Goal: Book appointment/travel/reservation

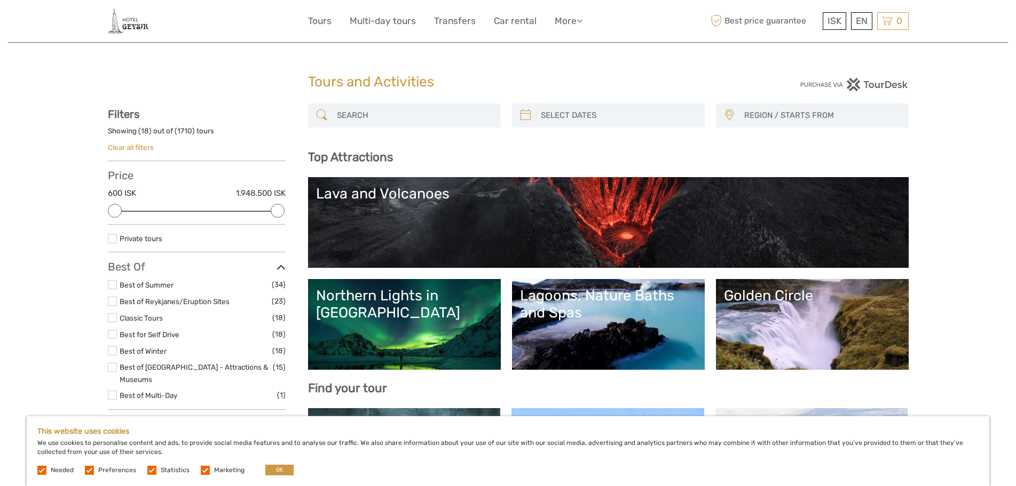
select select
click at [131, 147] on link "Clear all filters" at bounding box center [131, 147] width 46 height 9
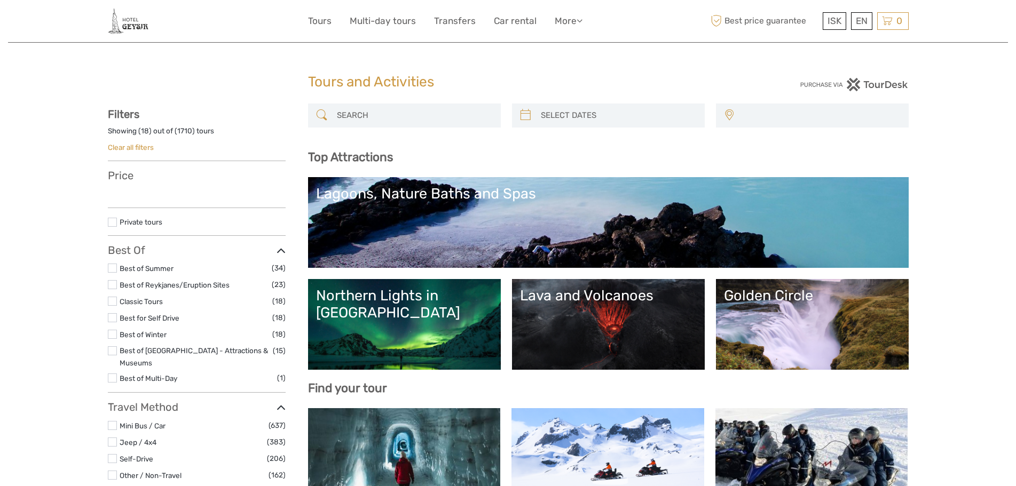
select select
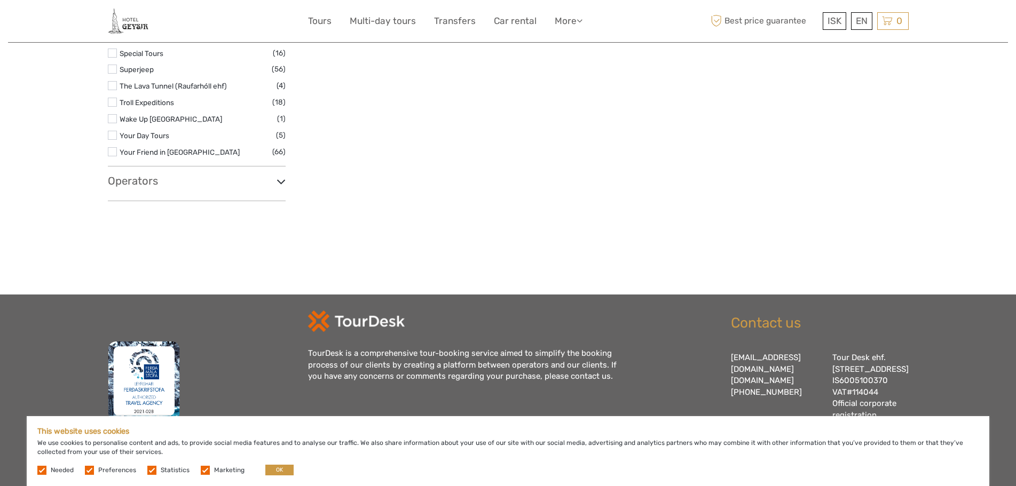
scroll to position [1887, 0]
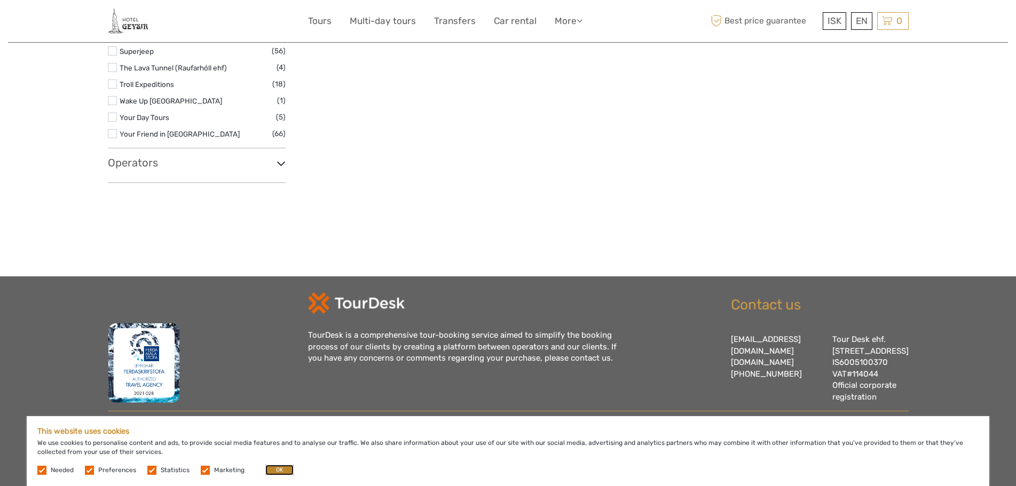
click at [273, 470] on button "OK" at bounding box center [279, 470] width 28 height 11
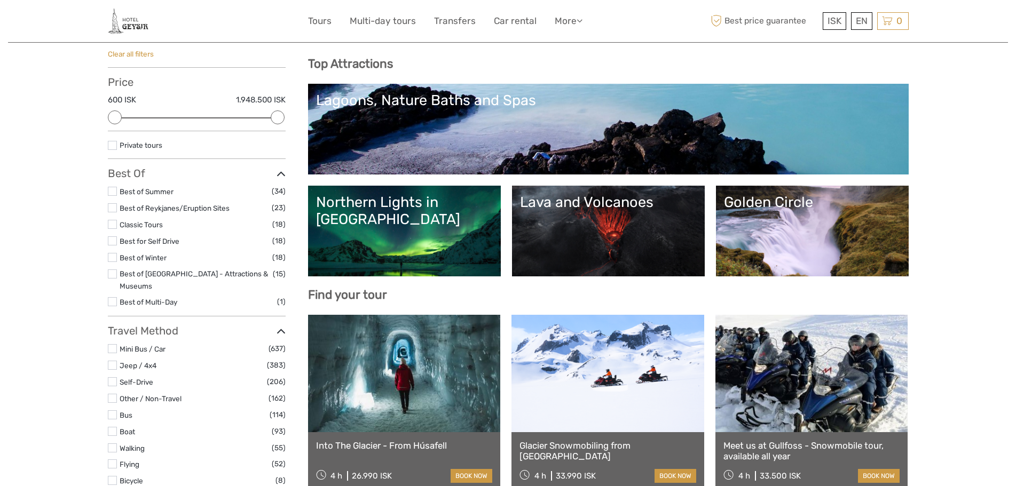
scroll to position [0, 0]
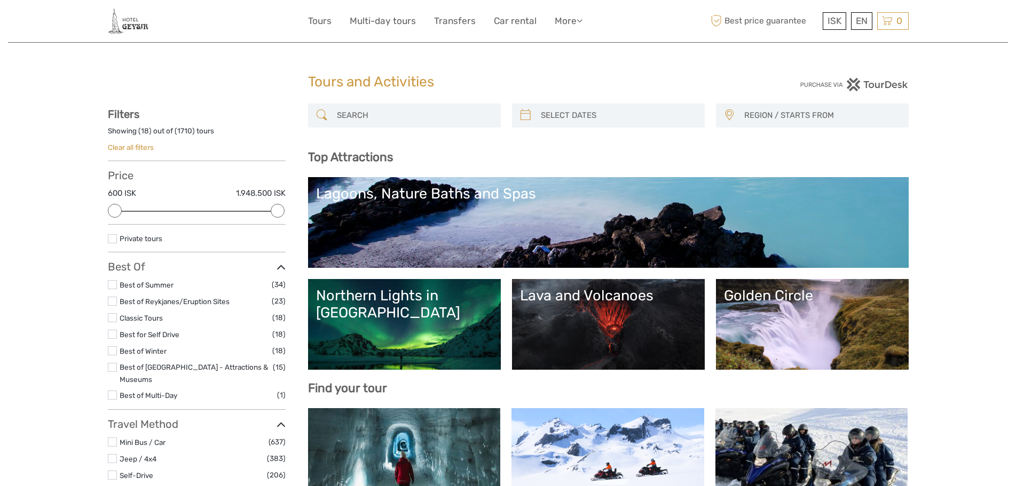
click at [127, 21] on img at bounding box center [128, 21] width 41 height 26
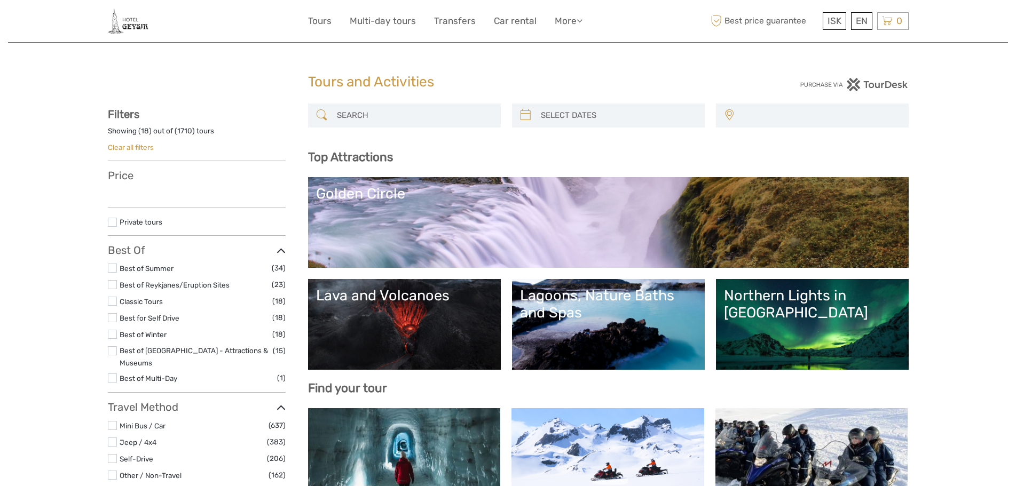
select select
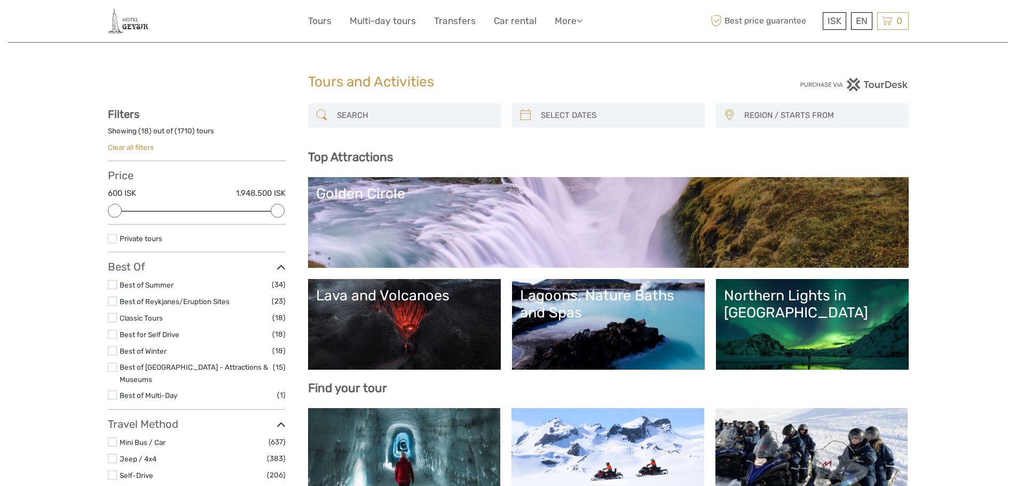
click at [127, 22] on img at bounding box center [128, 21] width 41 height 26
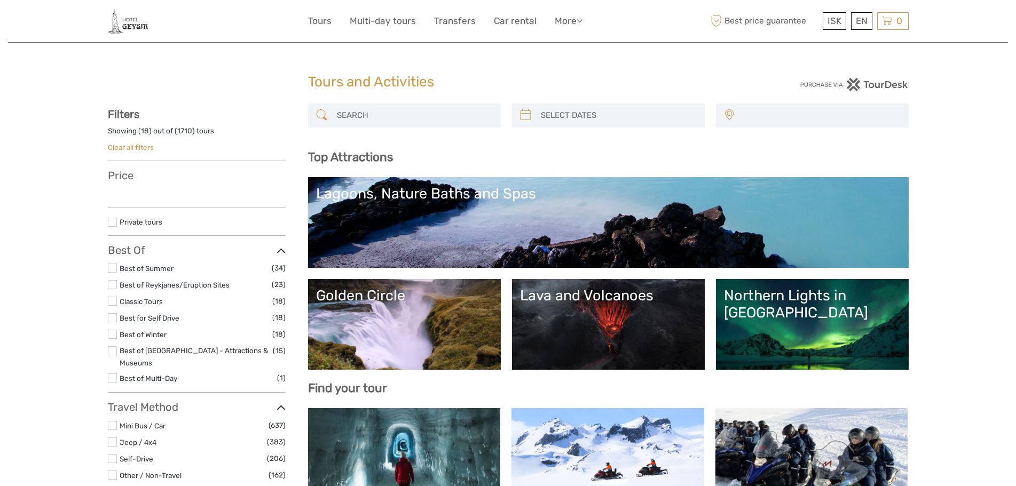
select select
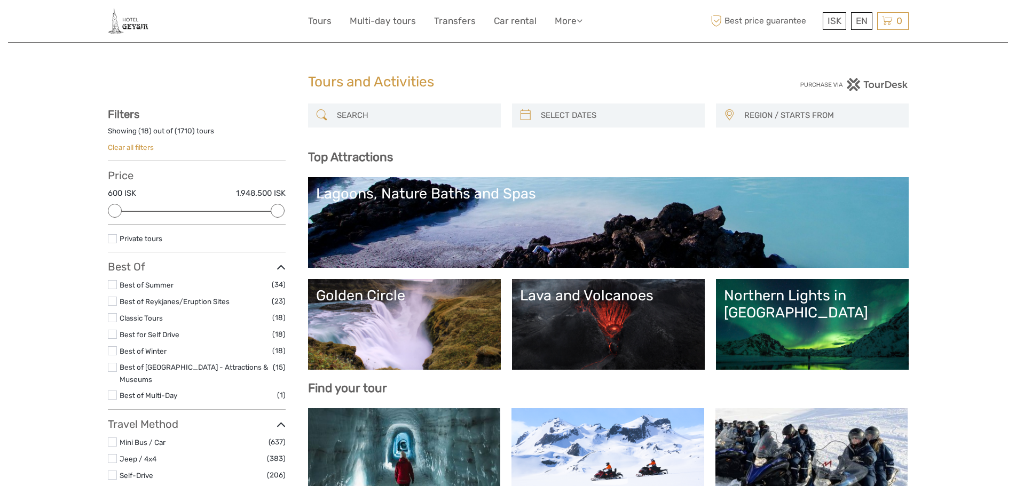
click at [133, 26] on img at bounding box center [128, 21] width 41 height 26
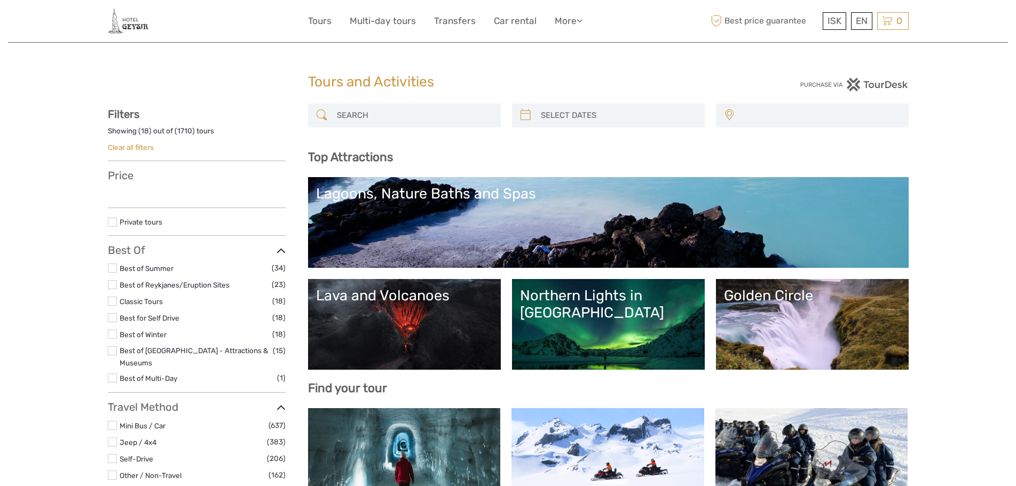
select select
